Goal: Task Accomplishment & Management: Use online tool/utility

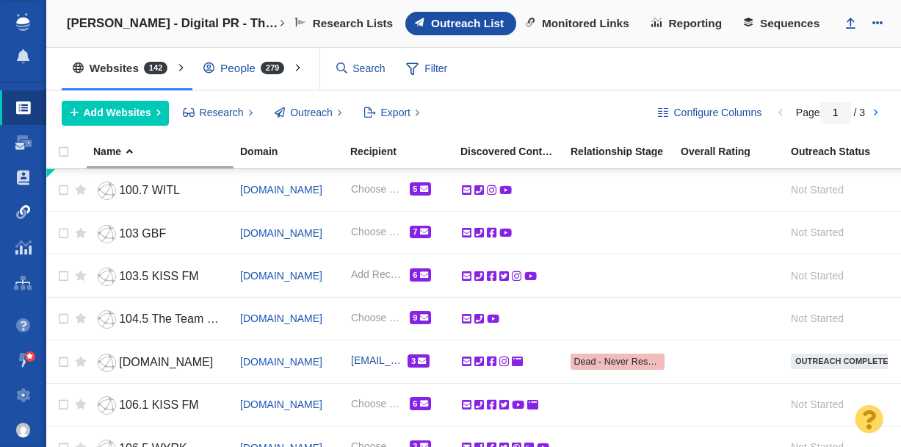
click at [24, 215] on span at bounding box center [23, 212] width 15 height 15
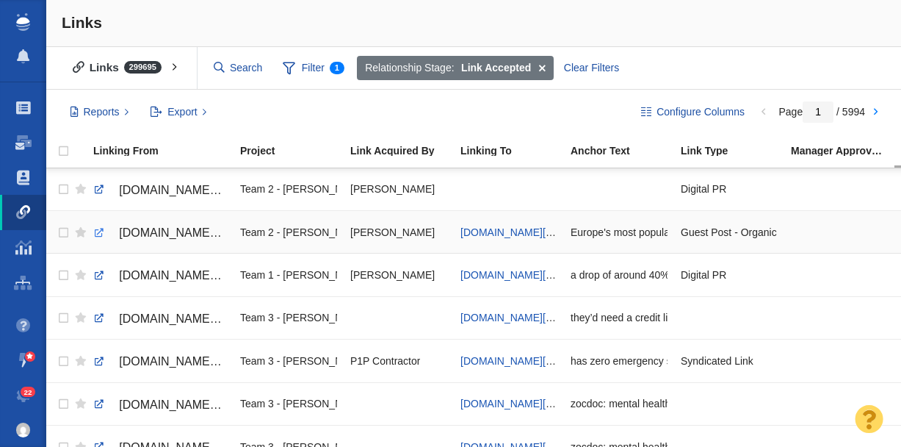
click at [101, 233] on link at bounding box center [99, 232] width 13 height 13
click at [497, 231] on span "[DOMAIN_NAME][URL]" at bounding box center [515, 232] width 109 height 12
checkbox input "true"
click at [65, 234] on input "checkbox" at bounding box center [62, 233] width 22 height 32
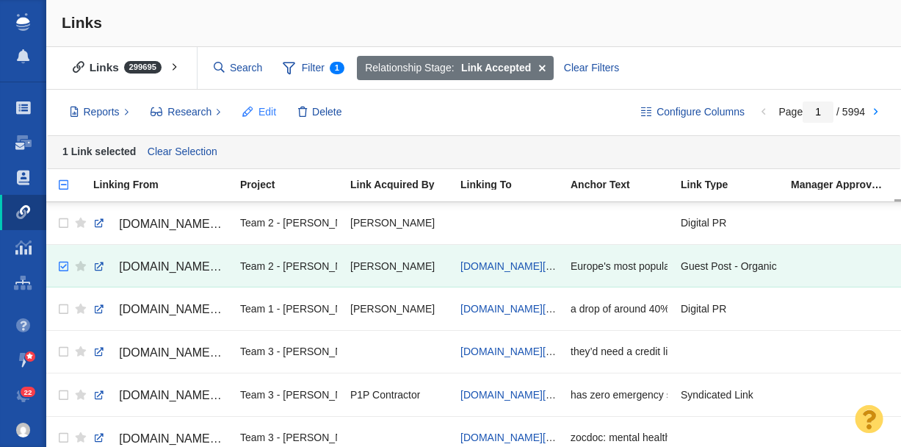
click at [262, 104] on span "Edit" at bounding box center [268, 111] width 18 height 15
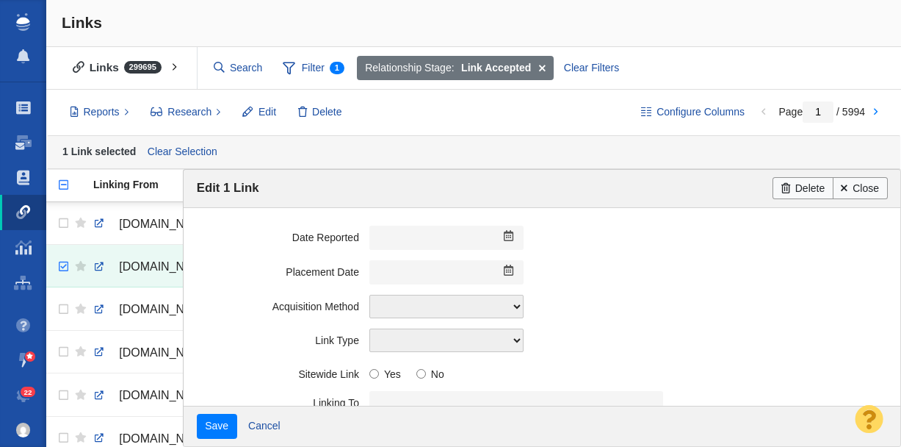
scroll to position [407, 0]
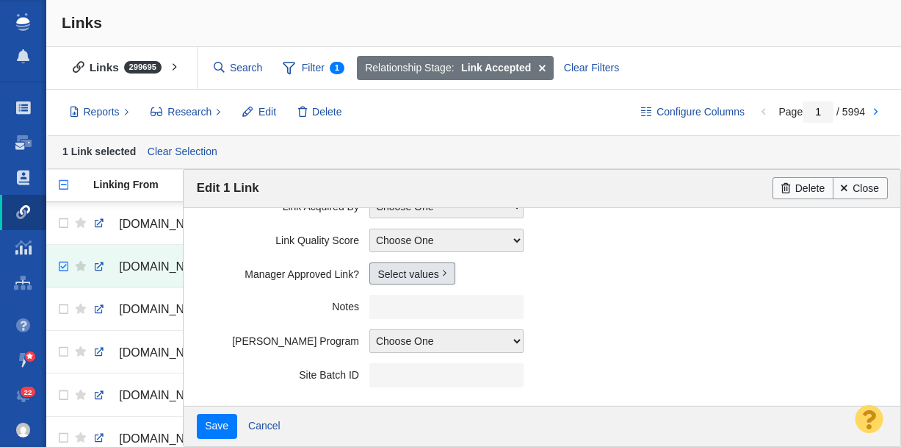
click at [392, 274] on link "Select values" at bounding box center [412, 273] width 86 height 22
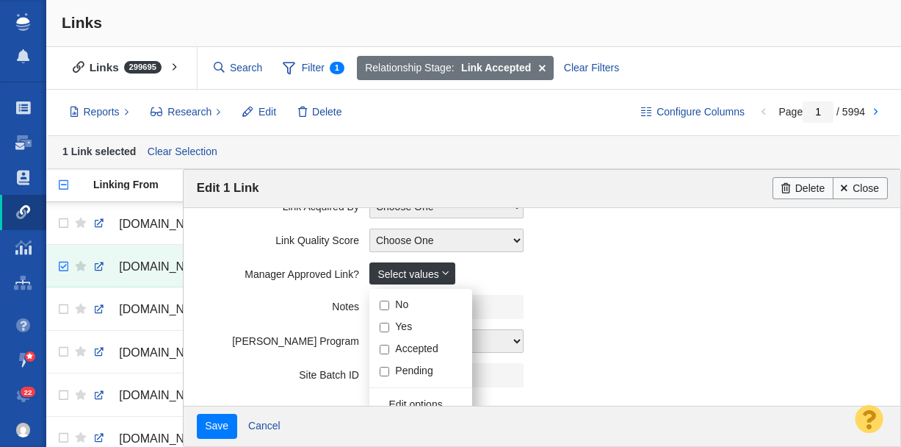
click at [386, 328] on input "Yes" at bounding box center [385, 327] width 10 height 10
checkbox input "true"
click at [264, 299] on label "Notes" at bounding box center [283, 304] width 173 height 18
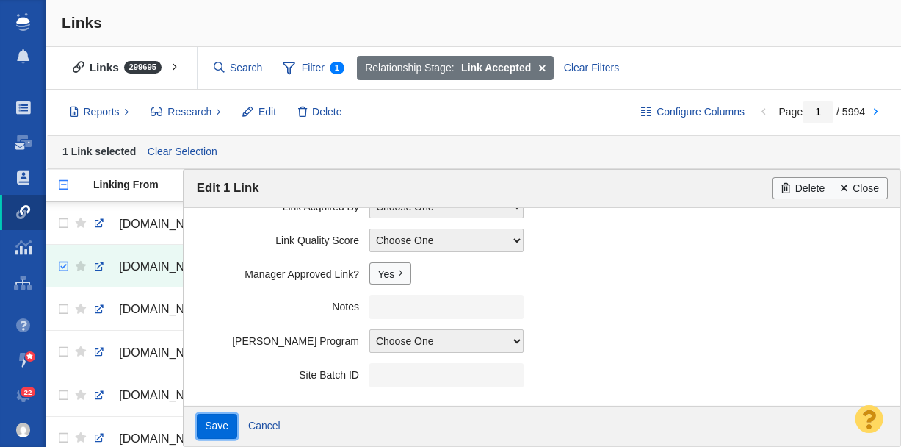
click at [216, 431] on input "Save" at bounding box center [217, 426] width 40 height 25
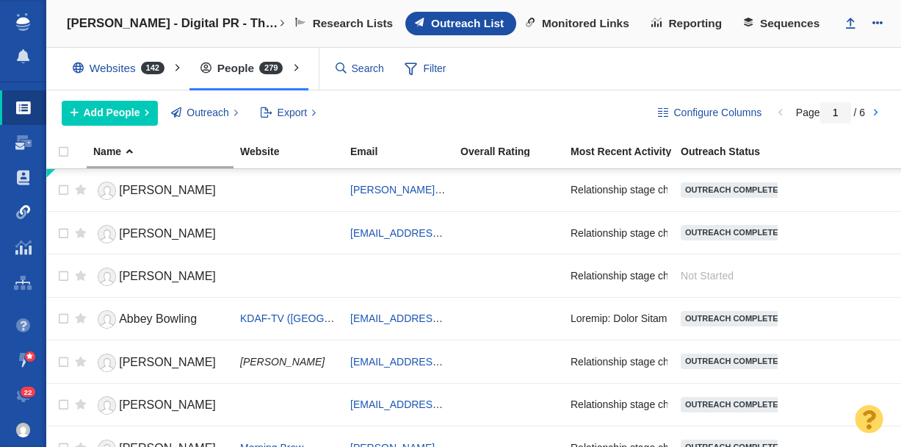
click at [24, 217] on span at bounding box center [23, 212] width 15 height 15
